Goal: Navigation & Orientation: Find specific page/section

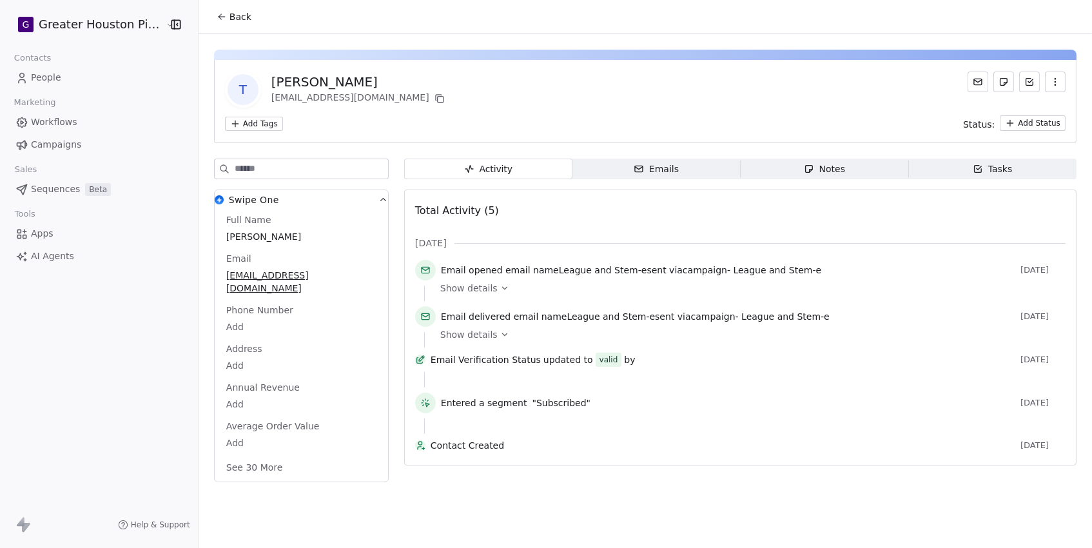
click at [480, 294] on span "Show details" at bounding box center [468, 288] width 57 height 13
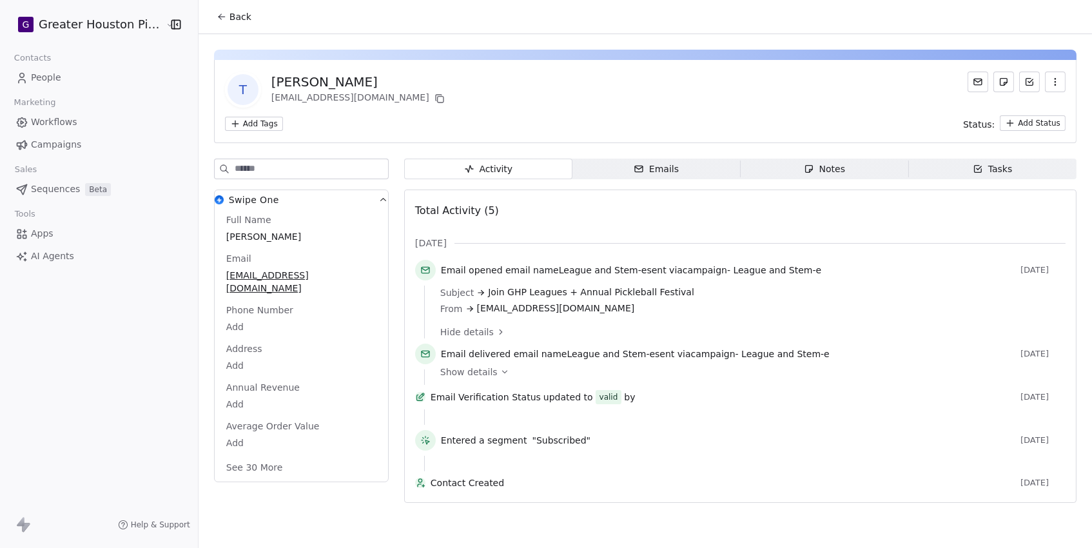
click at [57, 142] on span "Campaigns" at bounding box center [56, 145] width 50 height 14
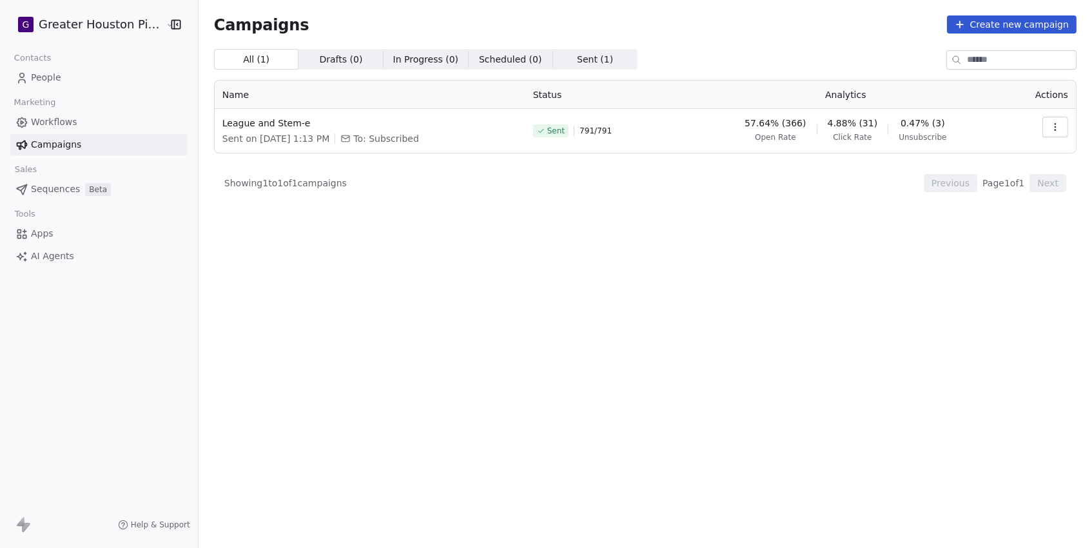
click at [241, 141] on span "Sent on [DATE] 1:13 PM" at bounding box center [275, 138] width 107 height 13
copy span "Sent on [DATE] 1:13 PM"
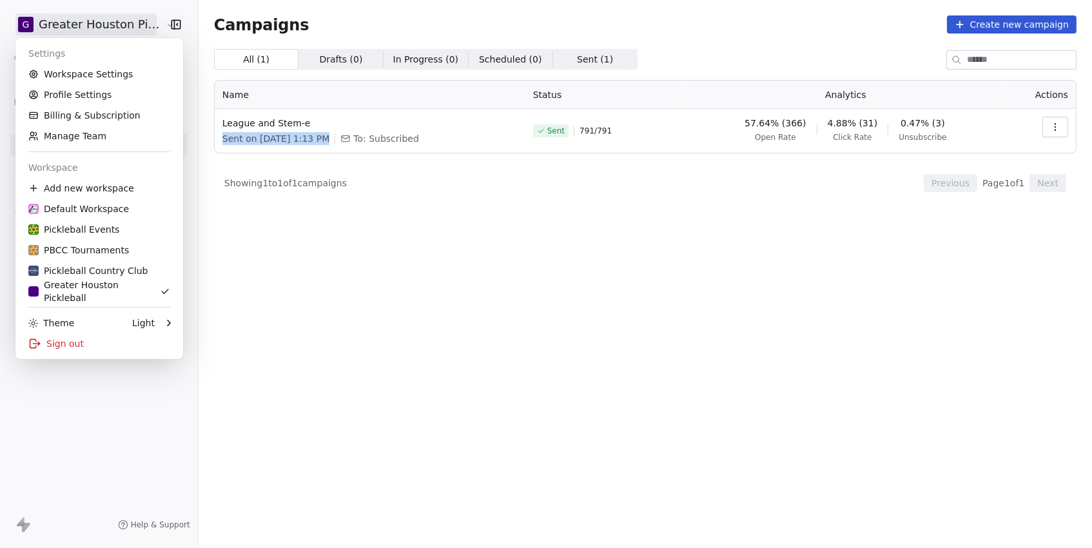
click at [133, 23] on html "G Greater Houston Pickleball Contacts People Marketing Workflows Campaigns Sale…" at bounding box center [546, 274] width 1092 height 548
click at [66, 337] on div "Sign out" at bounding box center [99, 343] width 157 height 21
